Goal: Information Seeking & Learning: Learn about a topic

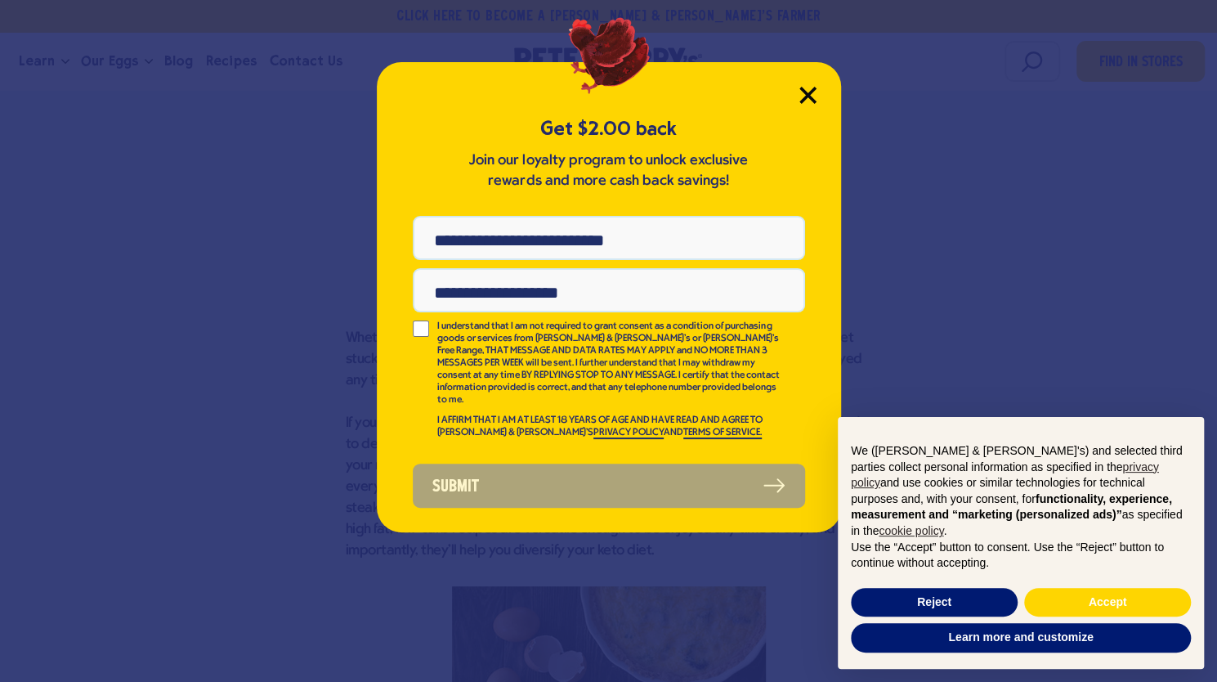
click at [812, 99] on icon "Close Modal" at bounding box center [807, 94] width 15 height 15
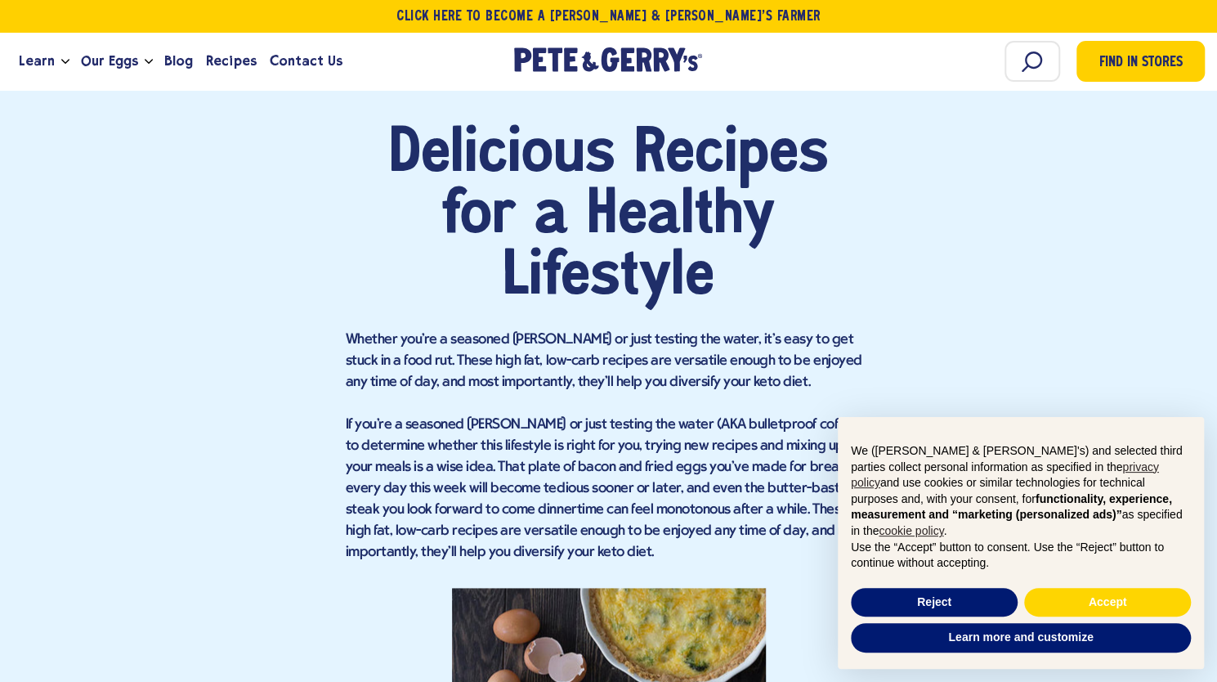
scroll to position [953, 0]
click at [962, 603] on button "Reject" at bounding box center [934, 602] width 167 height 29
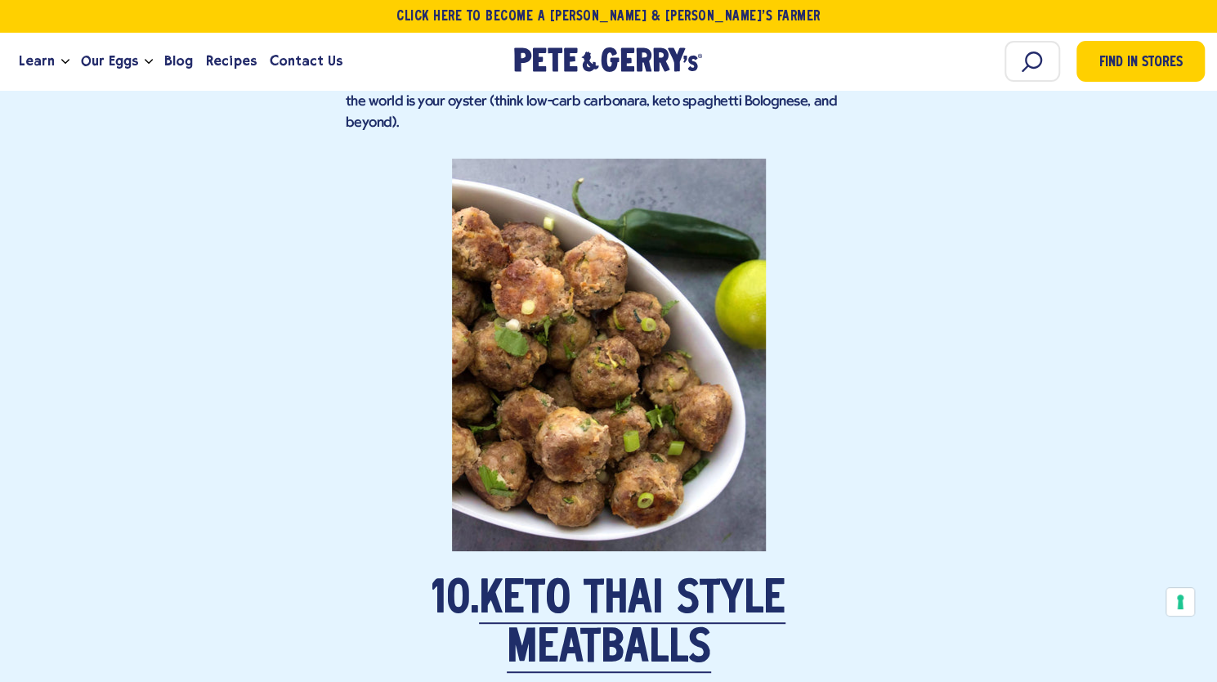
scroll to position [7058, 0]
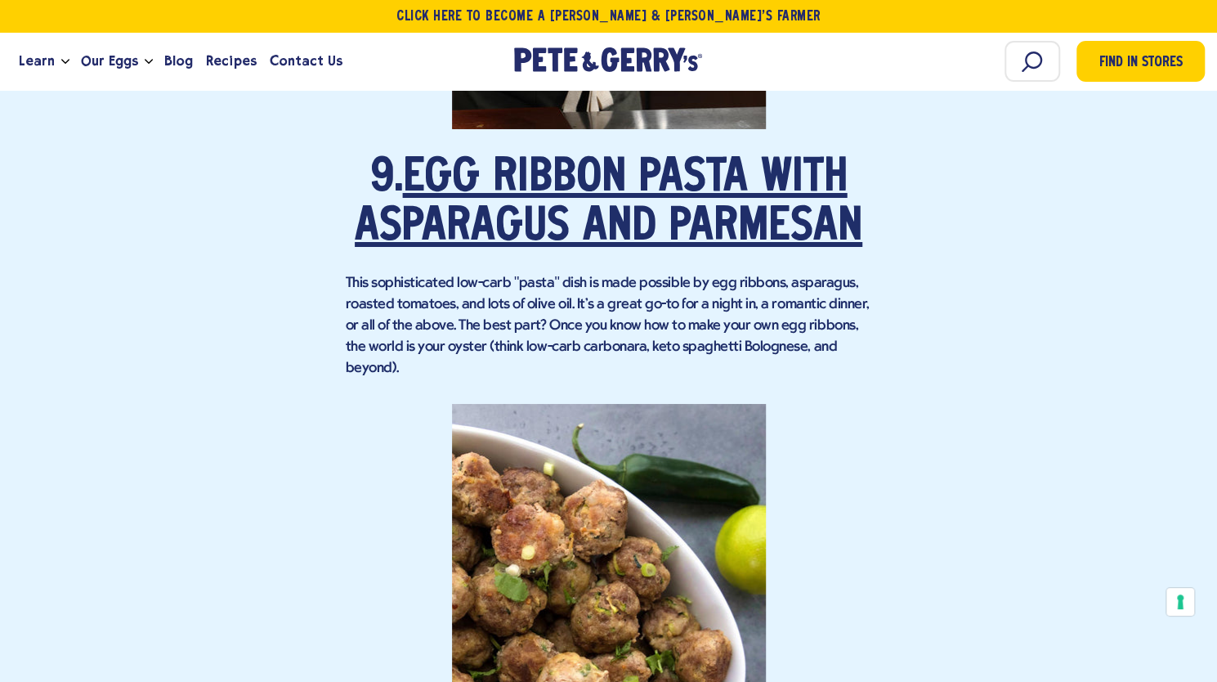
click at [494, 223] on link "Egg Ribbon Pasta with Asparagus and Parmesan" at bounding box center [609, 203] width 508 height 95
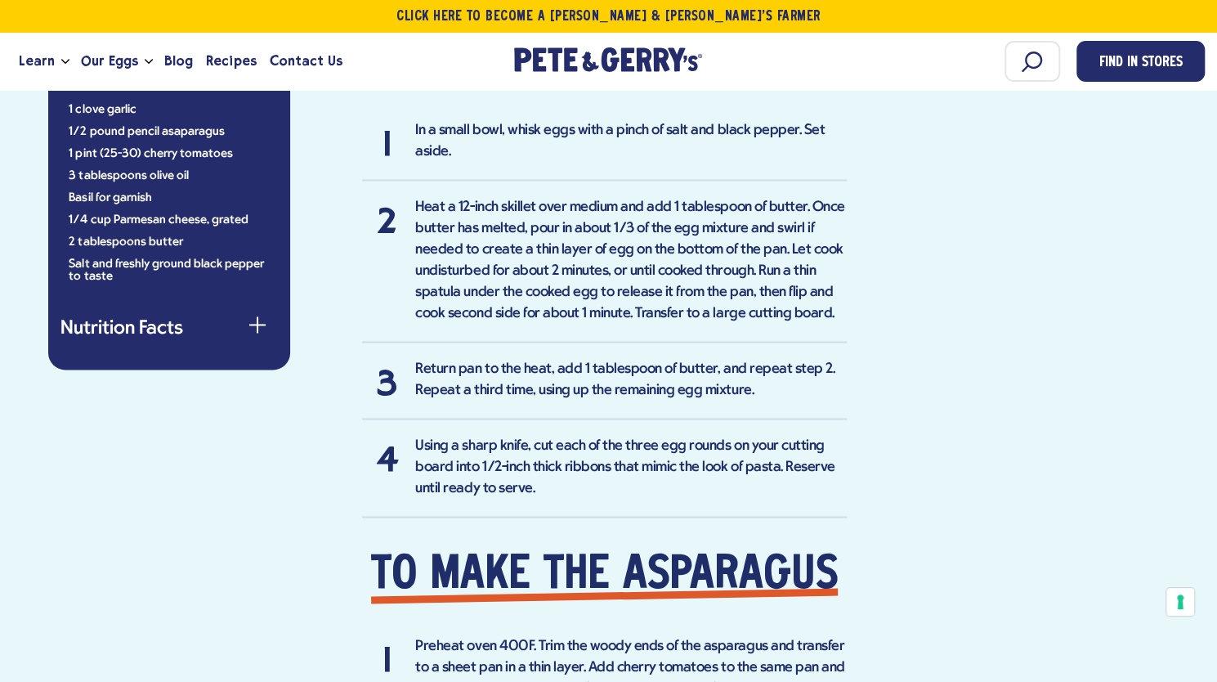
scroll to position [1526, 0]
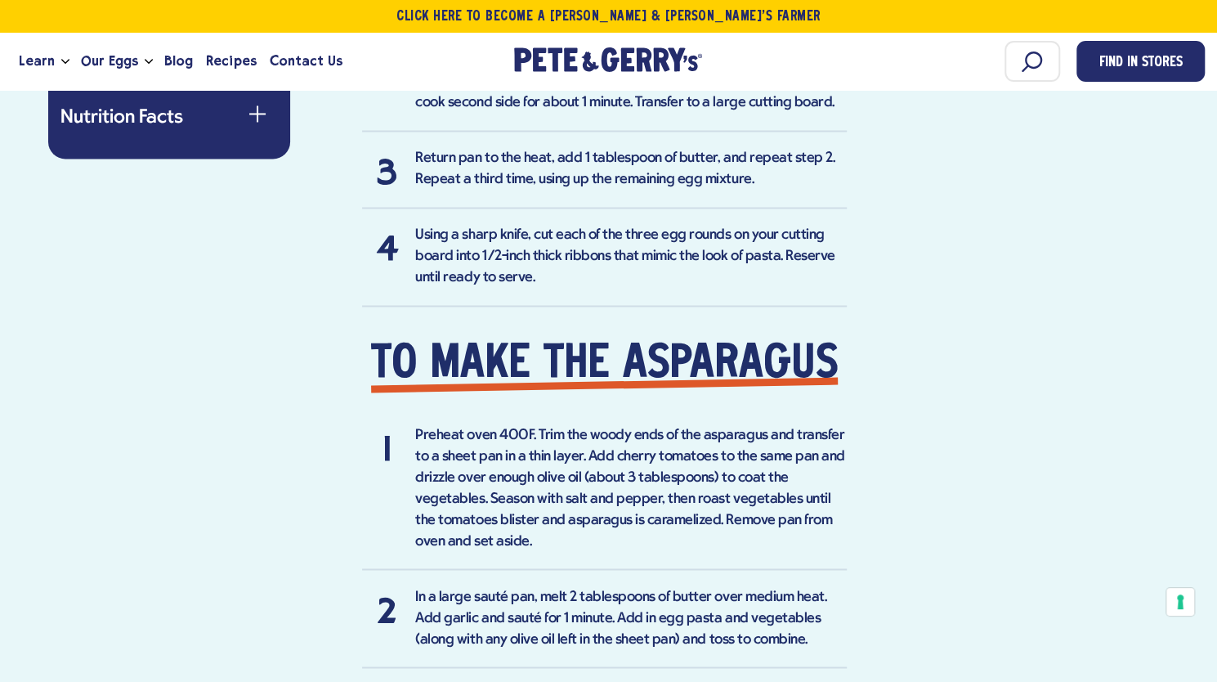
drag, startPoint x: 716, startPoint y: 449, endPoint x: 556, endPoint y: 475, distance: 162.4
click at [556, 475] on li "Preheat oven 400F. Trim the woody ends of the asparagus and transfer to a sheet…" at bounding box center [604, 497] width 485 height 146
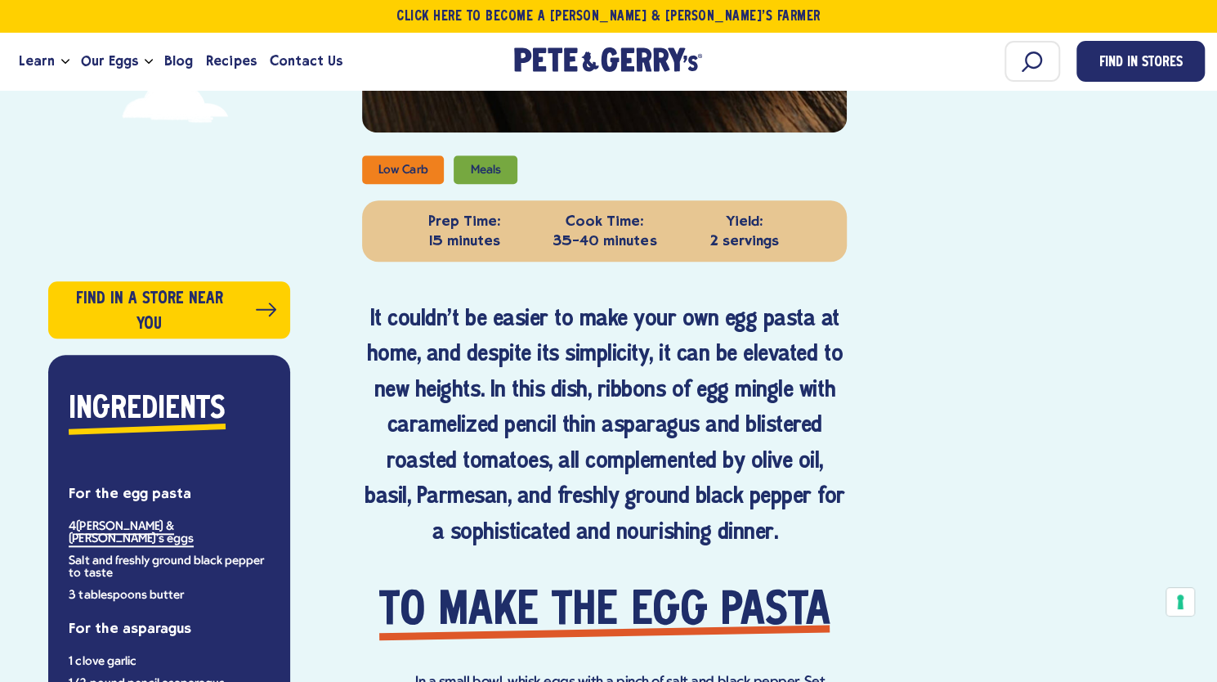
scroll to position [381, 0]
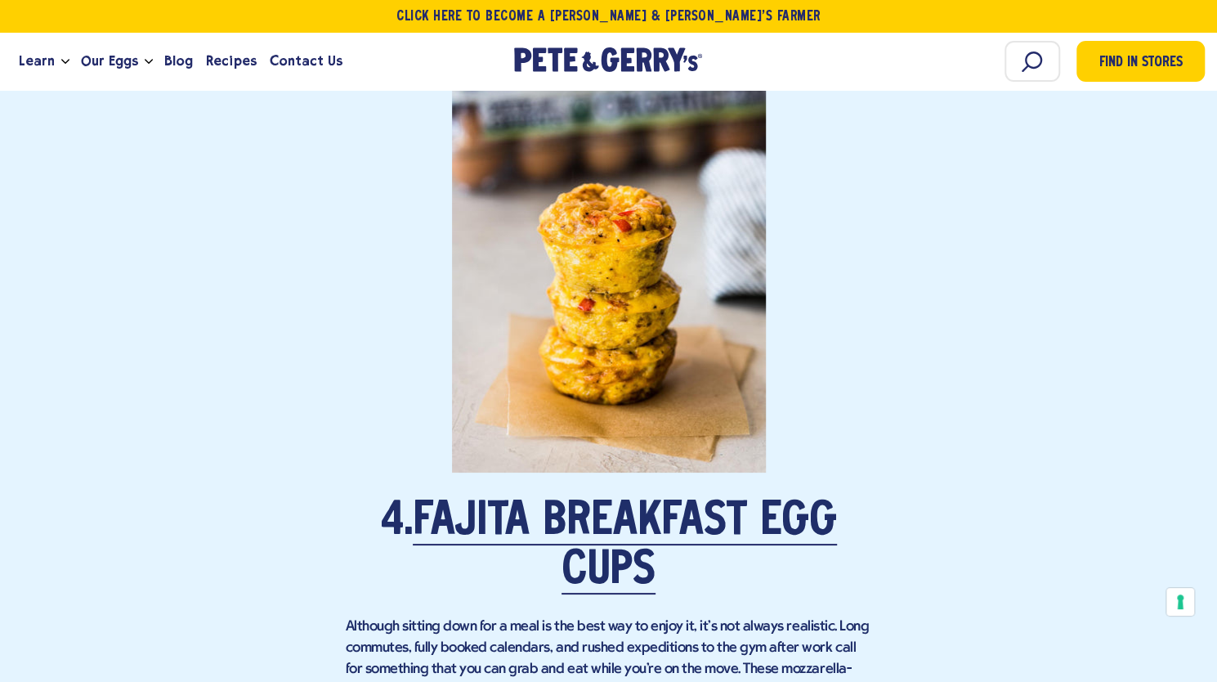
scroll to position [3052, 0]
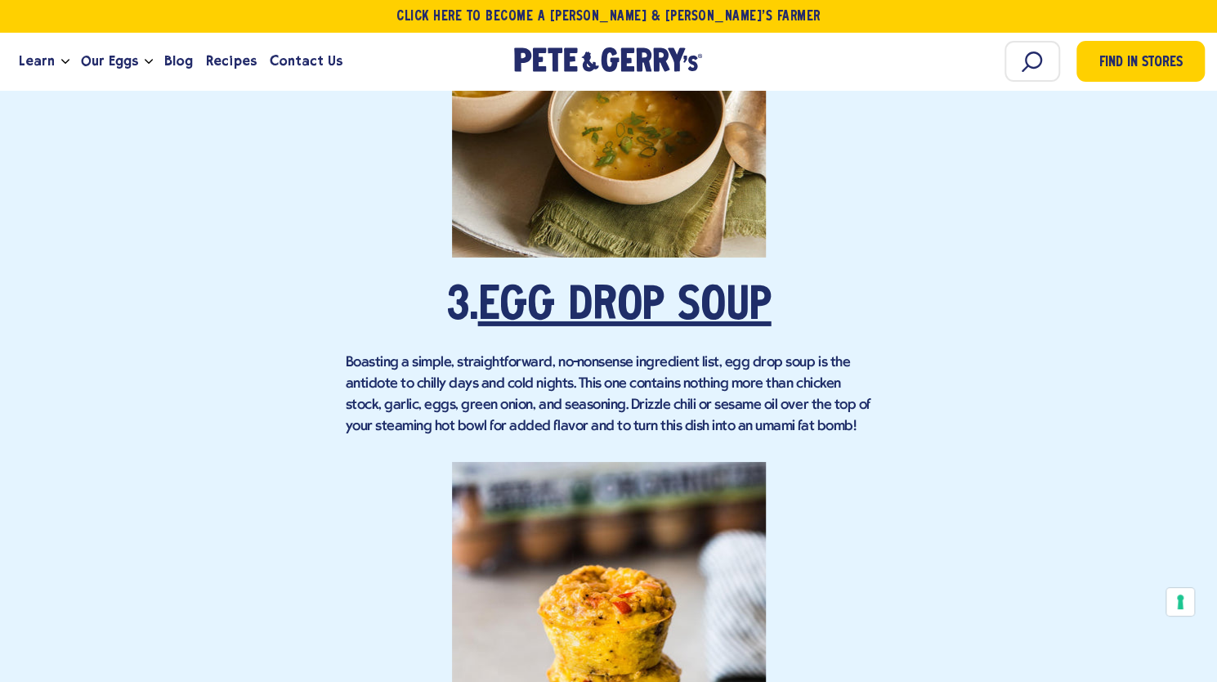
click at [571, 312] on link "Egg Drop Soup" at bounding box center [625, 308] width 294 height 46
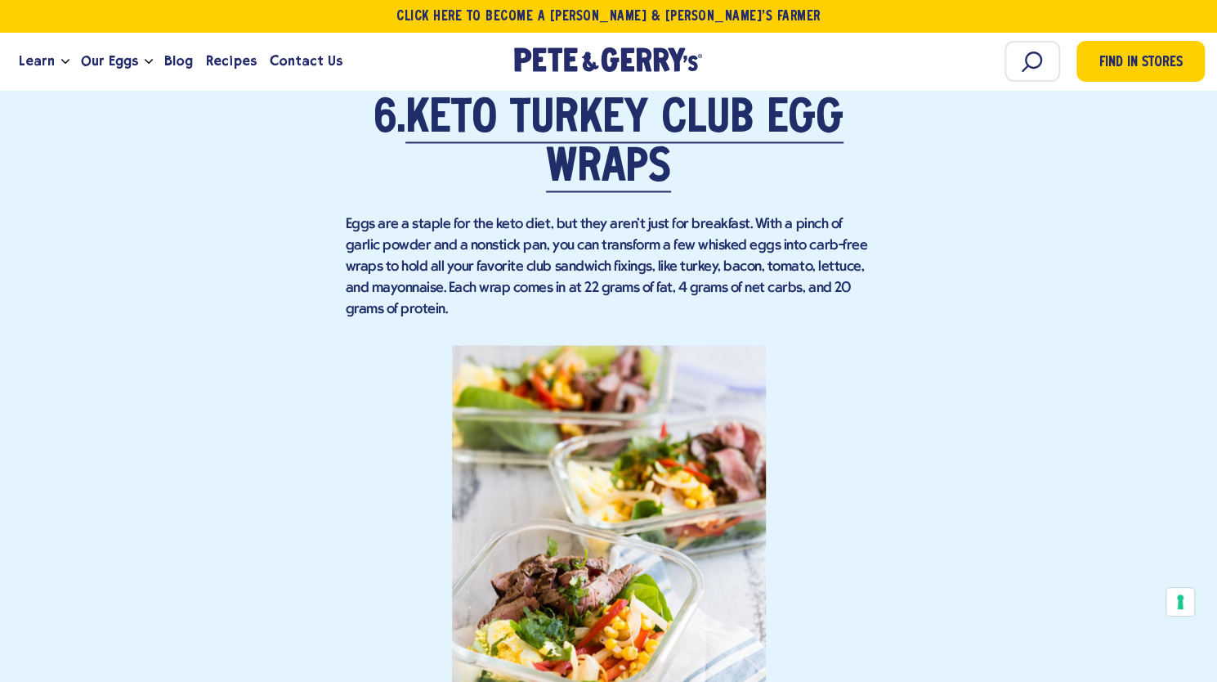
scroll to position [4769, 0]
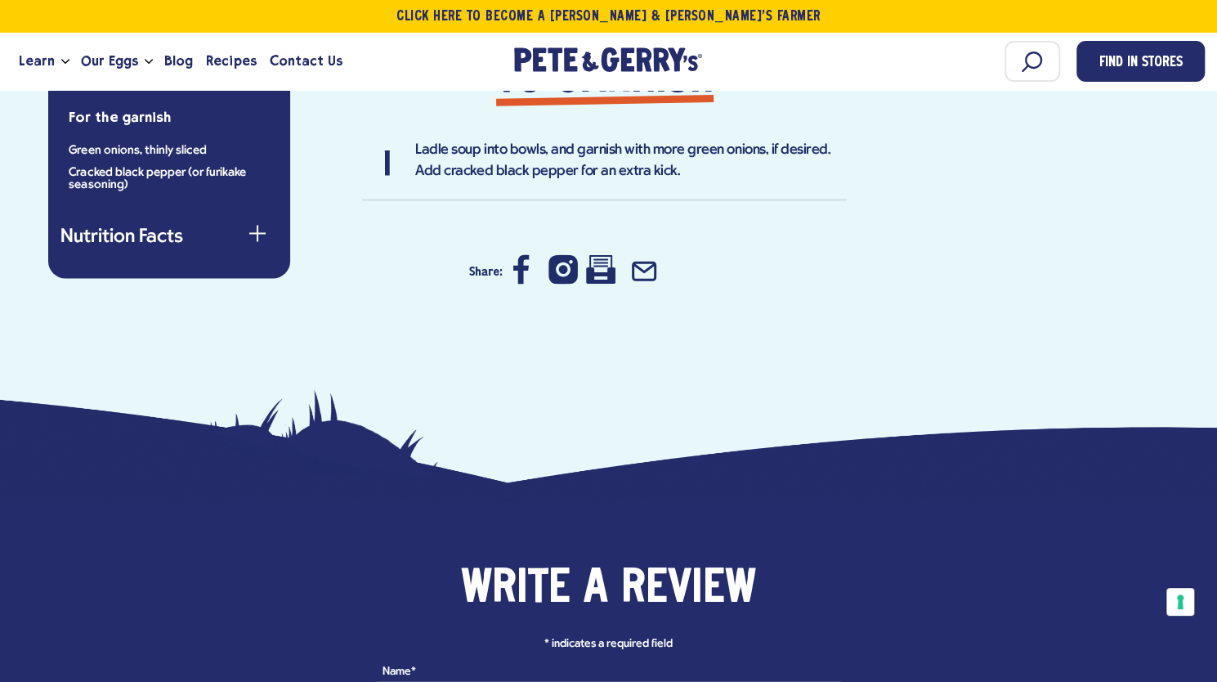
scroll to position [1145, 0]
